Goal: Information Seeking & Learning: Learn about a topic

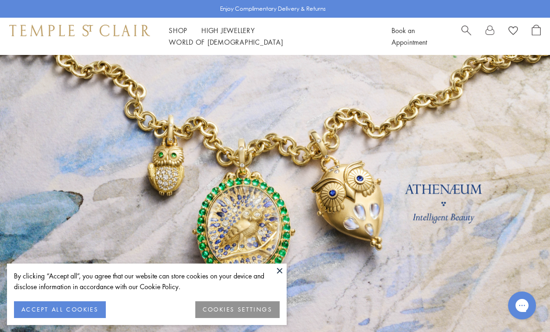
click at [279, 270] on button at bounding box center [280, 271] width 14 height 14
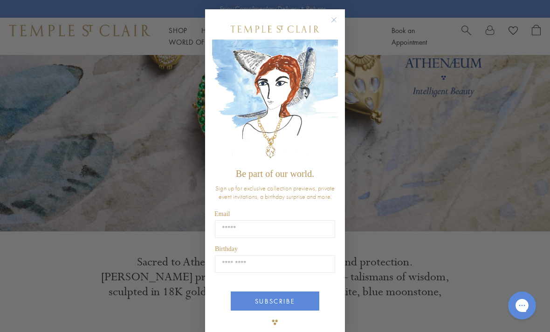
scroll to position [151, 0]
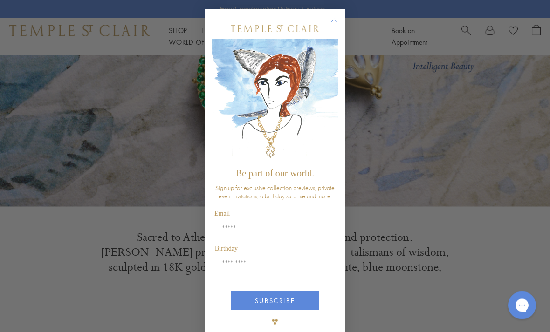
click at [340, 26] on button "Close dialog" at bounding box center [339, 25] width 12 height 12
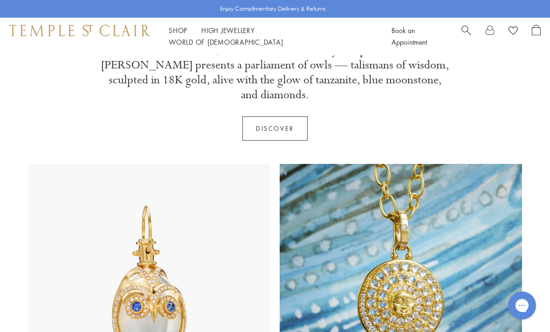
scroll to position [335, 0]
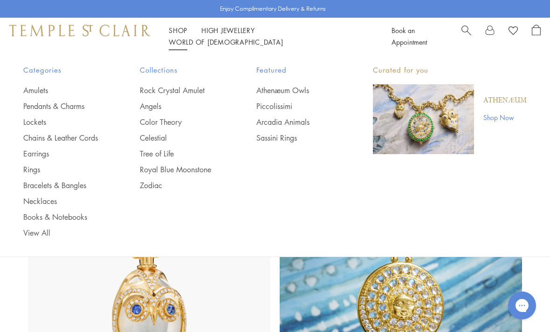
click at [73, 105] on link "Pendants & Charms" at bounding box center [62, 106] width 79 height 10
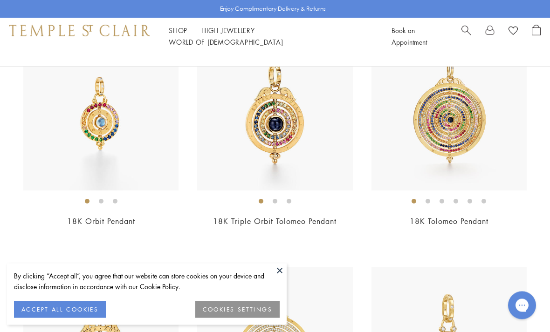
scroll to position [3652, 0]
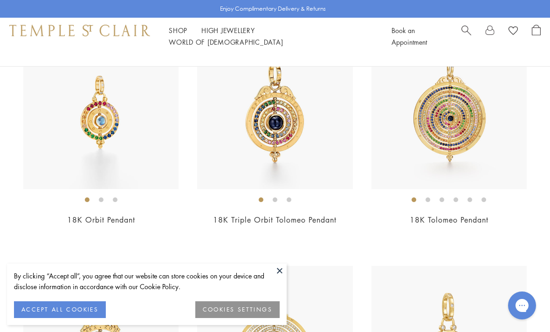
click at [96, 119] on img at bounding box center [100, 111] width 155 height 155
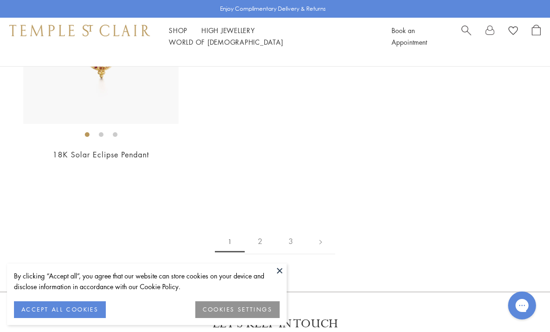
scroll to position [5121, 0]
click at [260, 228] on link "2" at bounding box center [260, 241] width 31 height 26
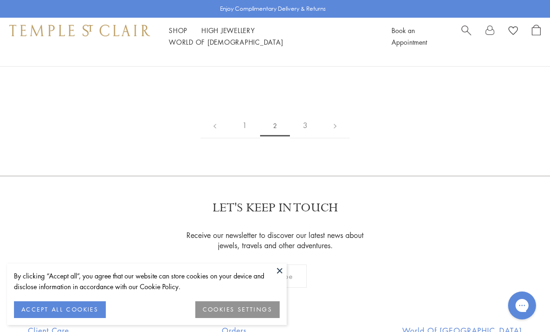
scroll to position [4501, 0]
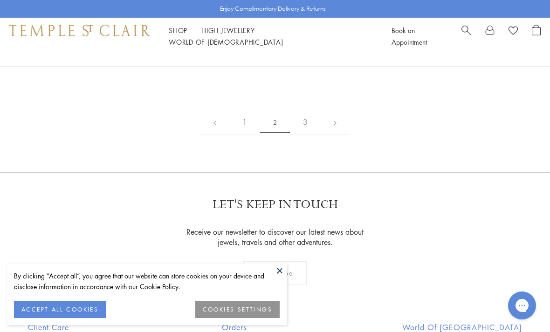
click at [306, 135] on link "3" at bounding box center [305, 123] width 31 height 26
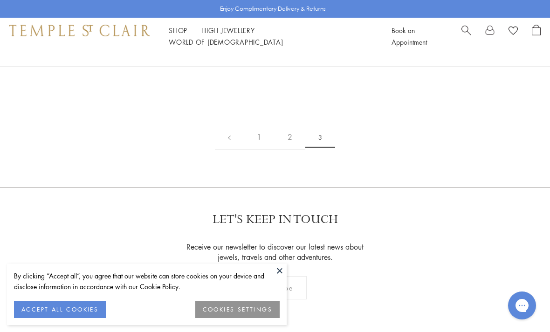
scroll to position [772, 0]
click at [260, 134] on link "1" at bounding box center [259, 137] width 31 height 26
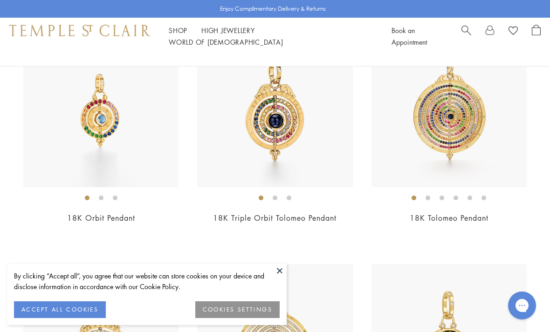
scroll to position [3653, 0]
click at [117, 119] on img at bounding box center [100, 110] width 155 height 155
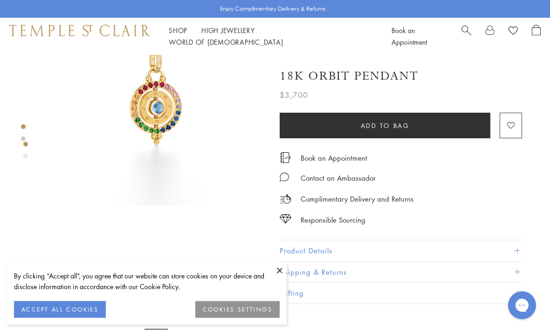
scroll to position [68, 0]
click at [283, 278] on button at bounding box center [280, 271] width 14 height 14
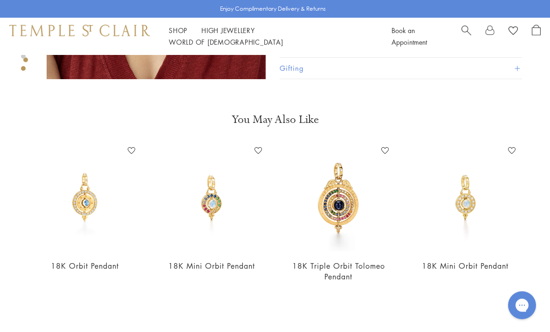
scroll to position [428, 0]
click at [219, 200] on img at bounding box center [211, 198] width 108 height 108
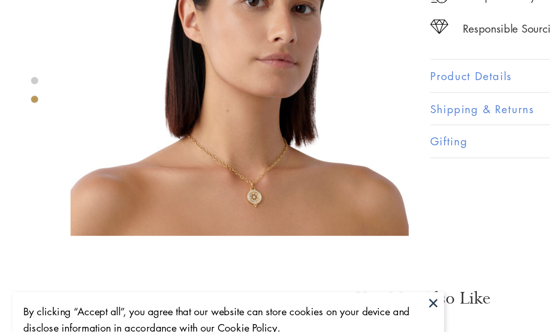
scroll to position [280, 0]
